Goal: Information Seeking & Learning: Learn about a topic

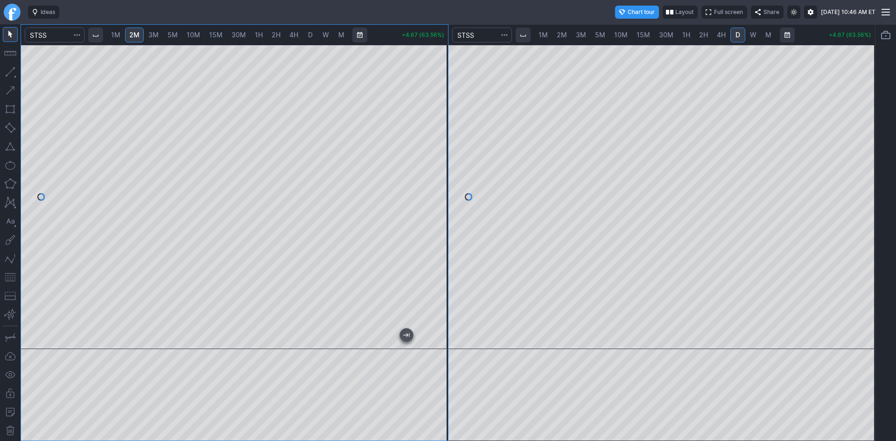
drag, startPoint x: 436, startPoint y: 145, endPoint x: 434, endPoint y: 160, distance: 15.5
click at [434, 160] on div at bounding box center [438, 194] width 20 height 281
click at [441, 213] on div at bounding box center [438, 194] width 20 height 281
click at [166, 330] on div at bounding box center [234, 197] width 427 height 304
click at [682, 37] on span "1H" at bounding box center [686, 35] width 8 height 8
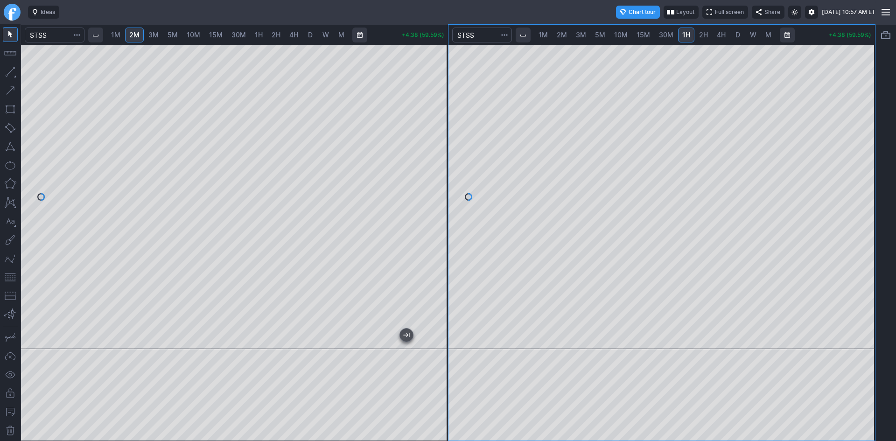
click at [703, 36] on span "2H" at bounding box center [703, 35] width 9 height 8
click at [853, 211] on div at bounding box center [661, 197] width 427 height 304
click at [8, 281] on button "button" at bounding box center [10, 277] width 15 height 15
click at [661, 34] on span "30M" at bounding box center [666, 35] width 14 height 8
click at [686, 36] on span "1H" at bounding box center [686, 35] width 8 height 8
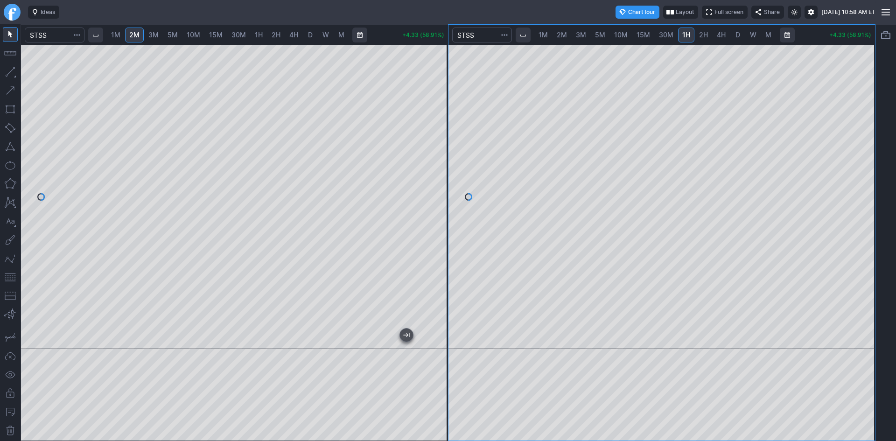
click at [707, 33] on link "2H" at bounding box center [703, 35] width 17 height 15
click at [739, 37] on span "D" at bounding box center [737, 35] width 5 height 8
click at [823, 59] on div at bounding box center [661, 197] width 427 height 304
drag, startPoint x: 856, startPoint y: 174, endPoint x: 593, endPoint y: 43, distance: 292.7
click at [591, 35] on div "1M 2M 3M 5M 10M 15M 30M 1H 2H 4H D W M +4.32 (58.80%)" at bounding box center [661, 233] width 427 height 416
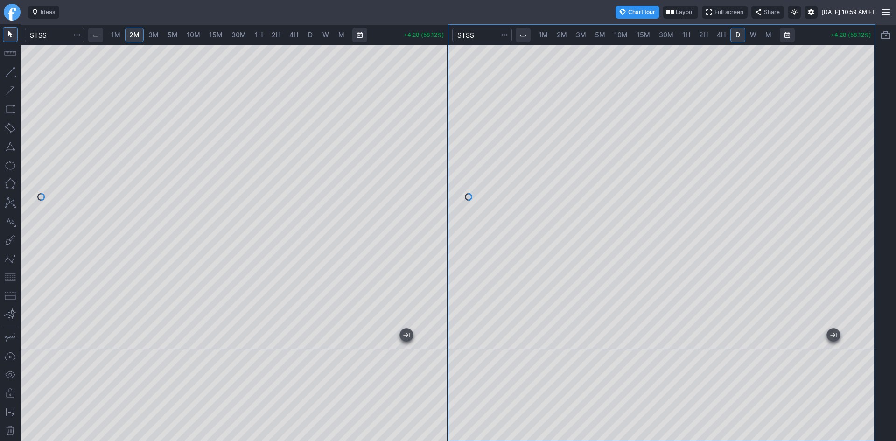
drag, startPoint x: 868, startPoint y: 248, endPoint x: 858, endPoint y: 83, distance: 165.0
click at [858, 83] on div at bounding box center [865, 194] width 20 height 281
click at [856, 318] on div at bounding box center [661, 197] width 427 height 304
drag, startPoint x: 865, startPoint y: 260, endPoint x: 857, endPoint y: 114, distance: 146.3
click at [859, 111] on div at bounding box center [865, 194] width 20 height 281
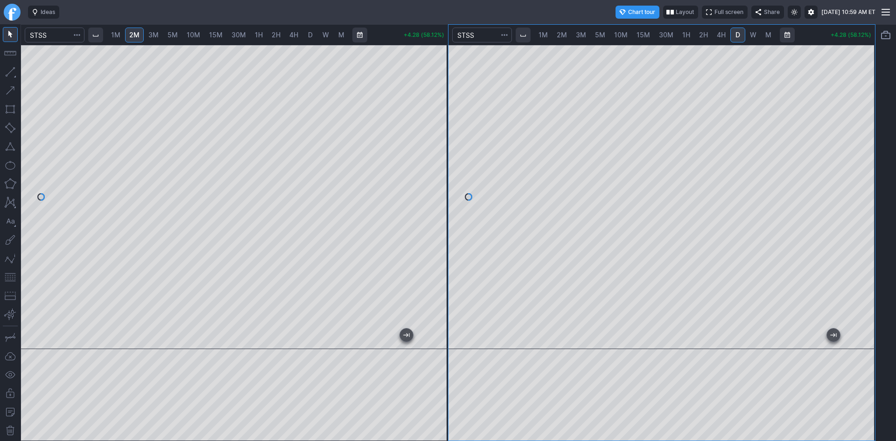
drag, startPoint x: 866, startPoint y: 271, endPoint x: 859, endPoint y: 175, distance: 95.9
click at [860, 168] on div at bounding box center [865, 194] width 20 height 281
click at [11, 276] on button "button" at bounding box center [10, 277] width 15 height 15
drag, startPoint x: 868, startPoint y: 194, endPoint x: 870, endPoint y: 151, distance: 43.4
click at [870, 151] on div at bounding box center [865, 194] width 20 height 281
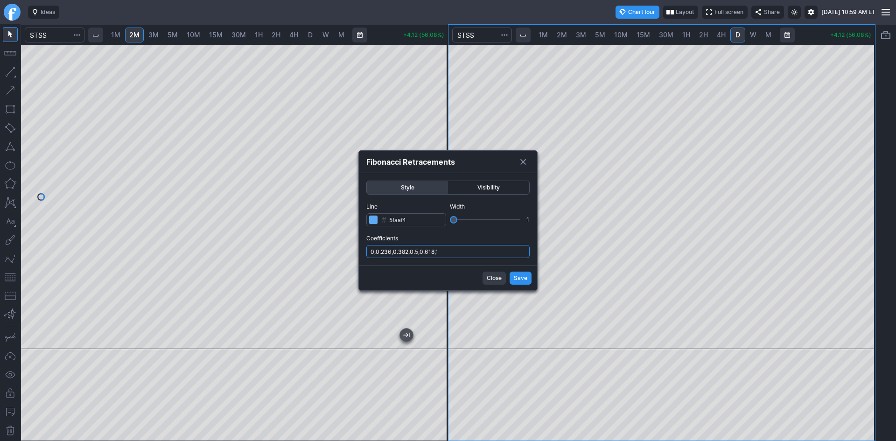
drag, startPoint x: 452, startPoint y: 250, endPoint x: 455, endPoint y: 254, distance: 4.8
click at [453, 251] on input "0,0.236,0.382,0.5,0.618,1" at bounding box center [447, 251] width 163 height 13
type input "0,0.236,0.382,0.5,0.618,1,.786"
click at [517, 280] on span "Save" at bounding box center [521, 277] width 14 height 9
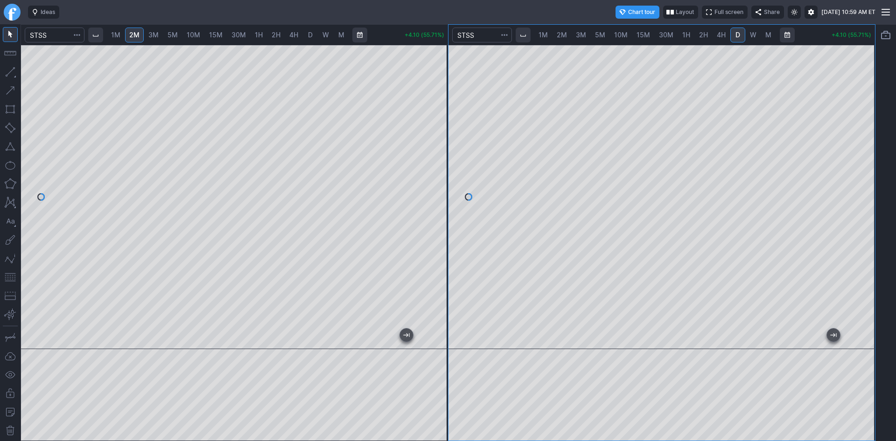
drag, startPoint x: 873, startPoint y: 241, endPoint x: 873, endPoint y: 174, distance: 67.6
click at [873, 174] on div at bounding box center [865, 194] width 20 height 281
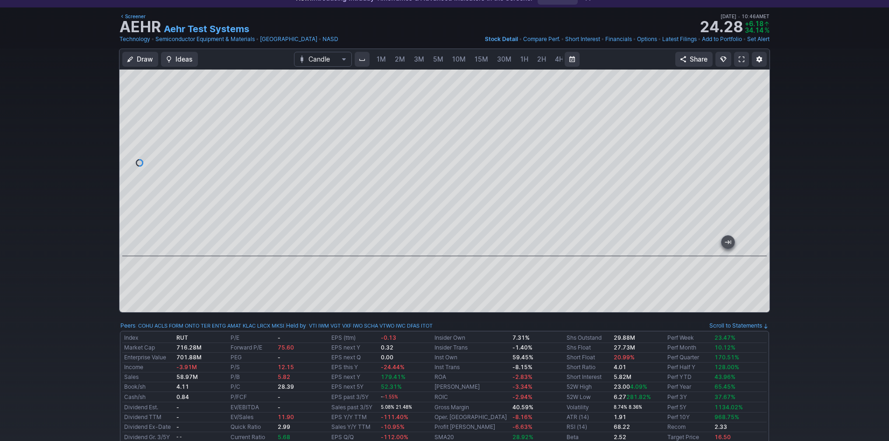
scroll to position [0, 50]
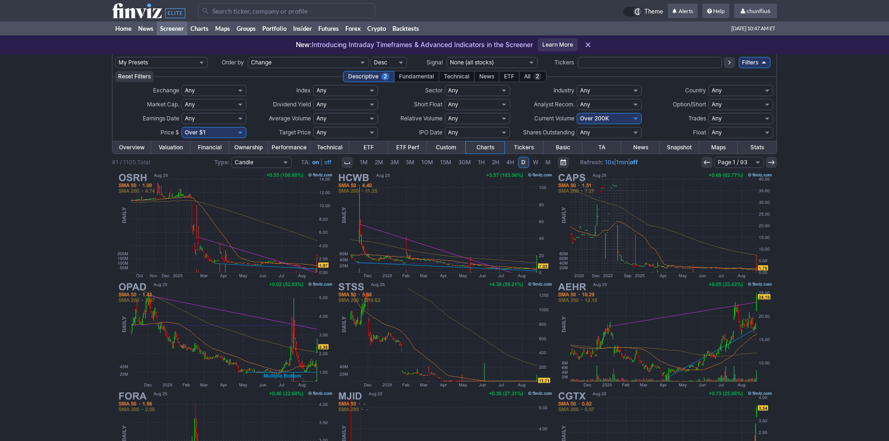
click at [594, 119] on select "Any Under 50K Under 100K Under 500K Under 750K Under 1M Over 0 Over 50K Over 10…" at bounding box center [609, 118] width 65 height 11
select select "o300"
click at [577, 113] on select "Any Under 50K Under 100K Under 500K Under 750K Under 1M Over 0 Over 50K Over 10…" at bounding box center [609, 118] width 65 height 11
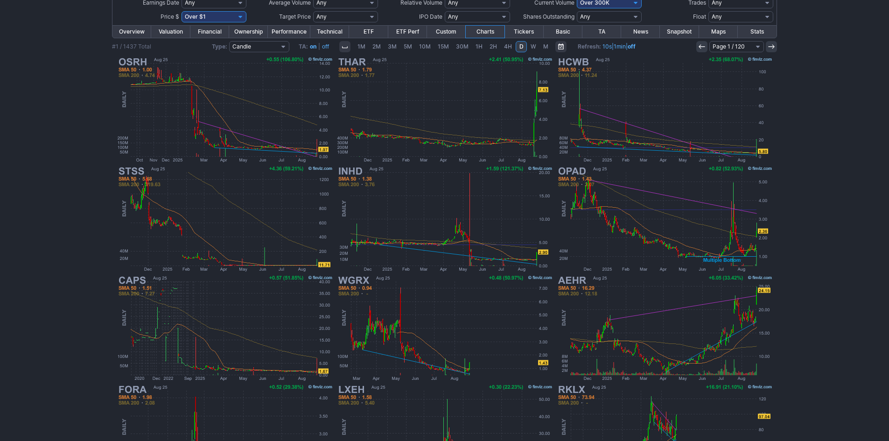
scroll to position [93, 0]
